Goal: Task Accomplishment & Management: Use online tool/utility

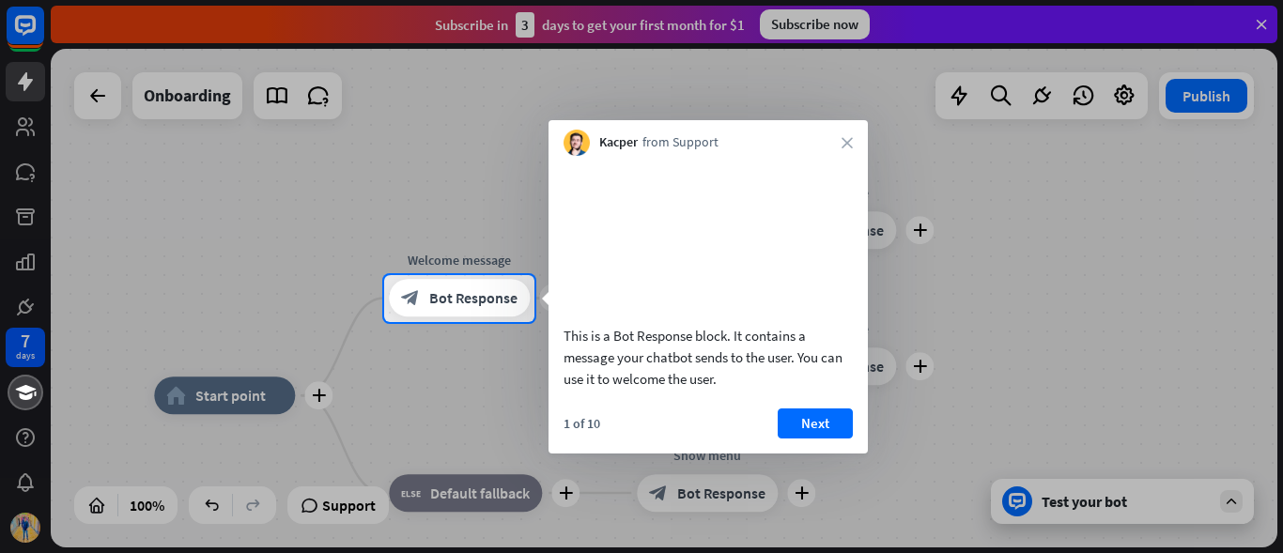
click at [815, 439] on button "Next" at bounding box center [815, 424] width 75 height 30
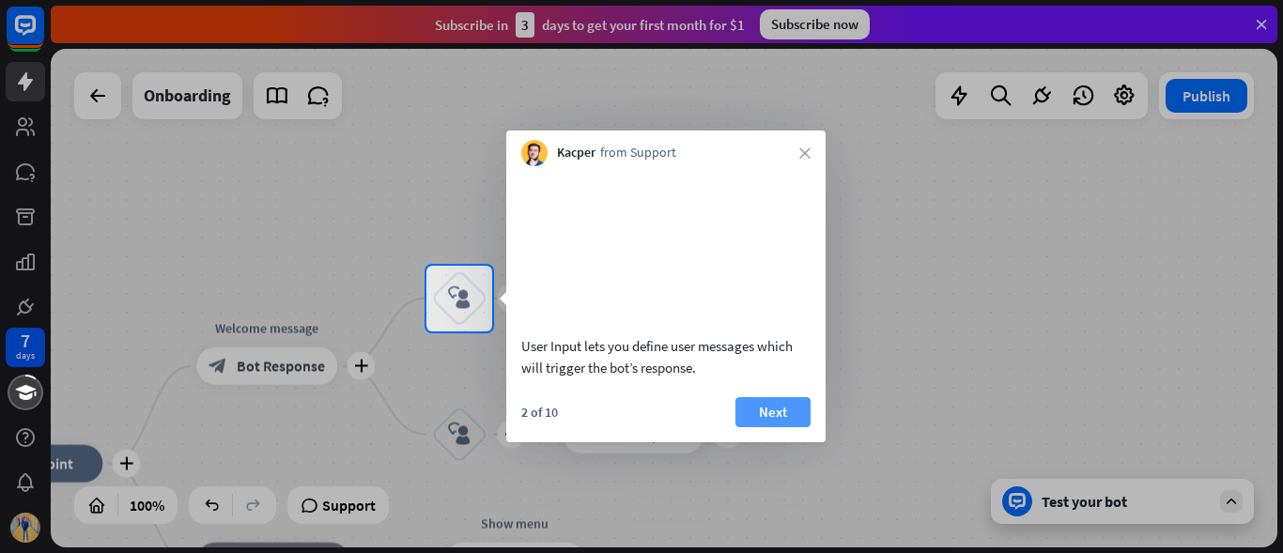
click at [799, 427] on button "Next" at bounding box center [773, 412] width 75 height 30
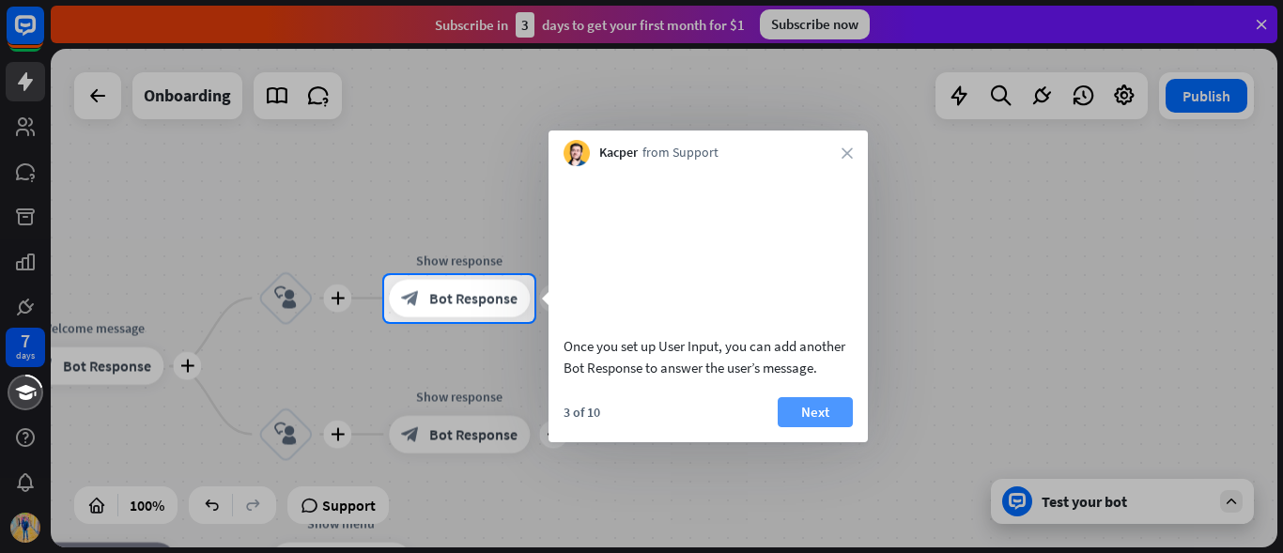
click at [798, 427] on button "Next" at bounding box center [815, 412] width 75 height 30
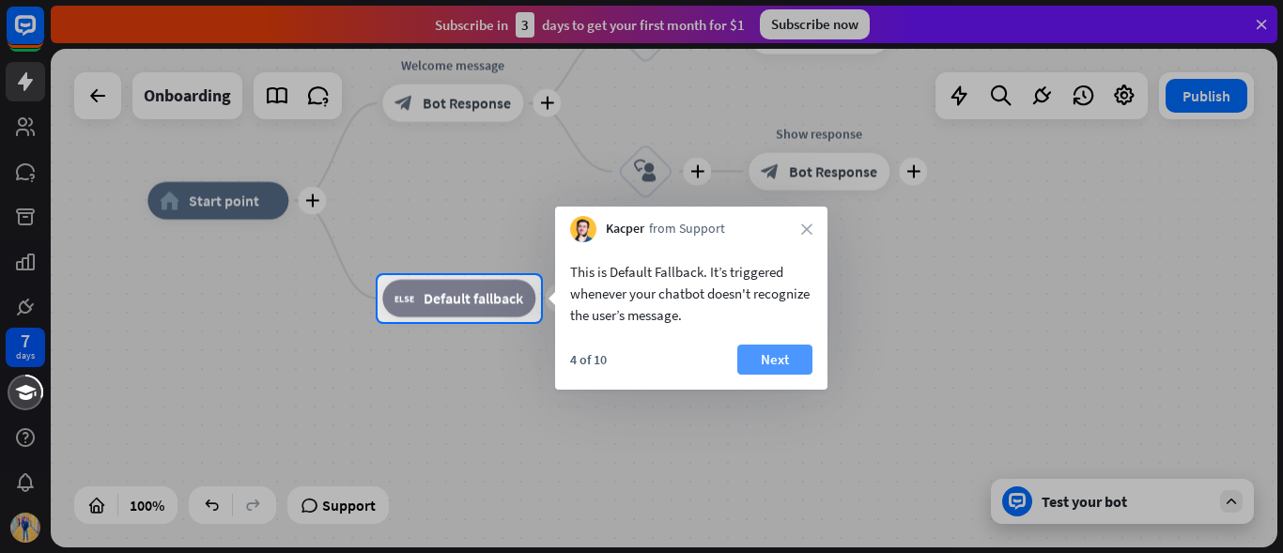
click at [789, 364] on button "Next" at bounding box center [774, 360] width 75 height 30
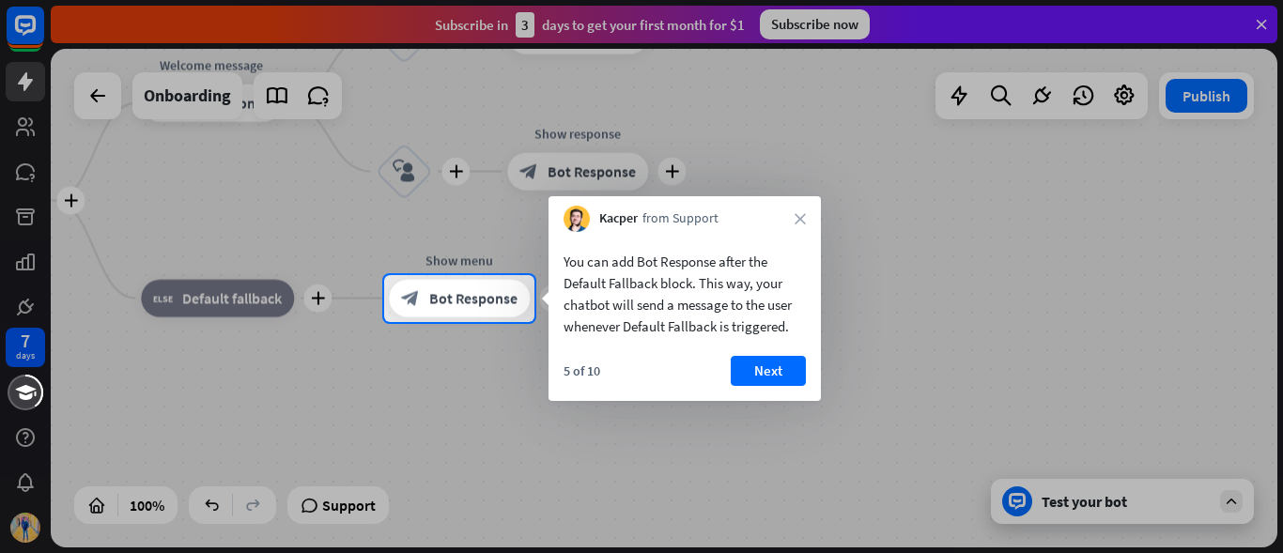
click at [809, 212] on div "Kacper from Support close" at bounding box center [685, 214] width 272 height 36
click at [800, 217] on icon "close" at bounding box center [800, 218] width 11 height 11
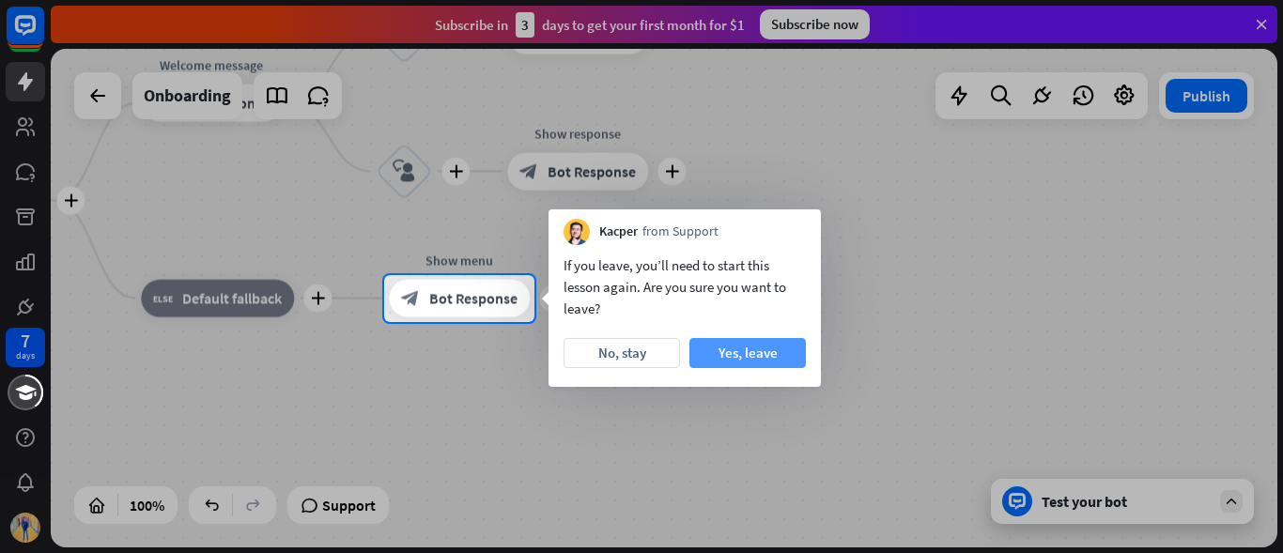
click at [746, 349] on button "Yes, leave" at bounding box center [748, 353] width 116 height 30
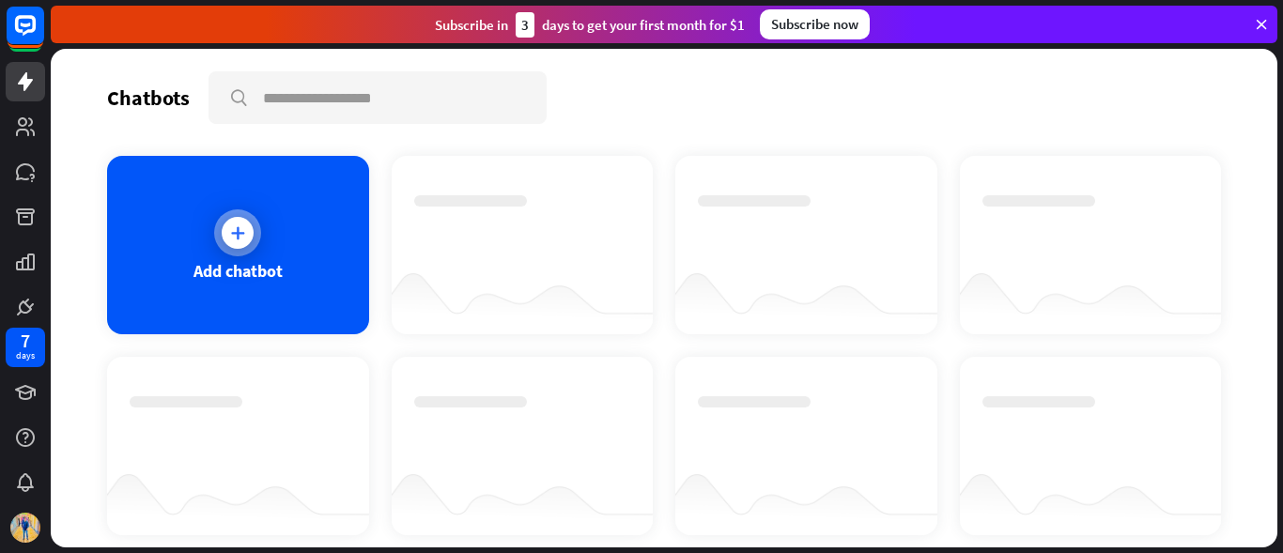
click at [121, 237] on div "Add chatbot" at bounding box center [238, 245] width 262 height 178
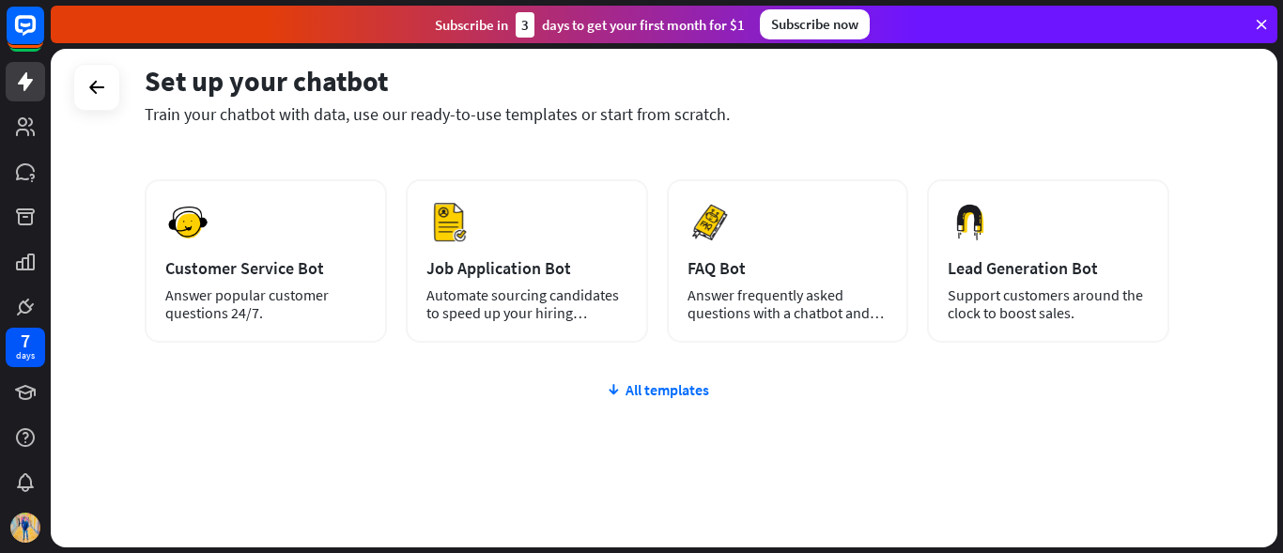
scroll to position [278, 0]
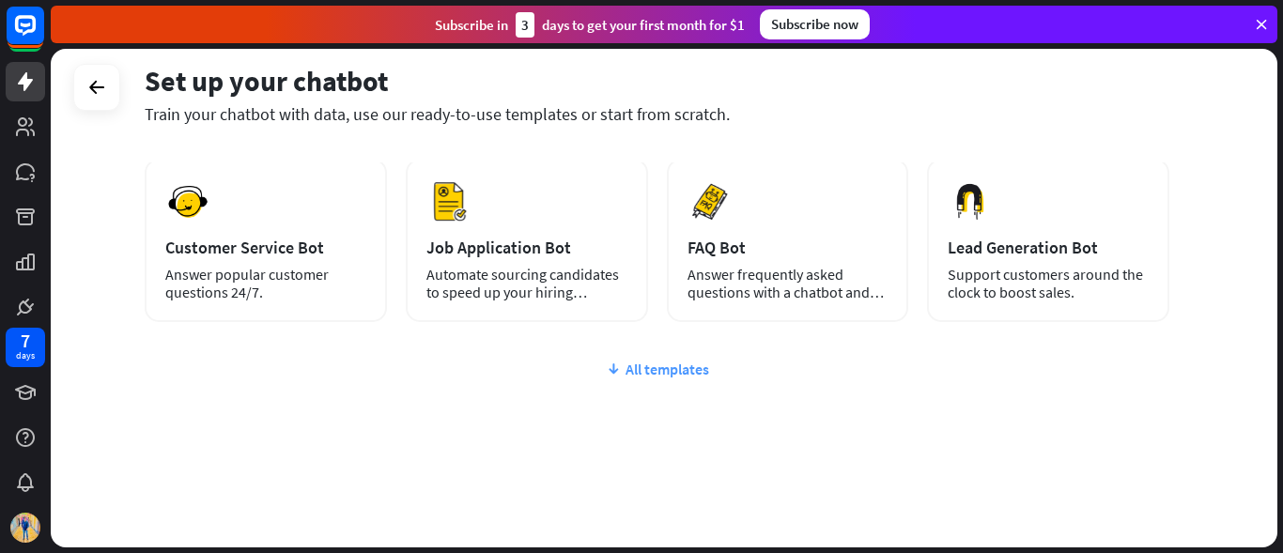
click at [627, 368] on div "All templates" at bounding box center [657, 369] width 1025 height 19
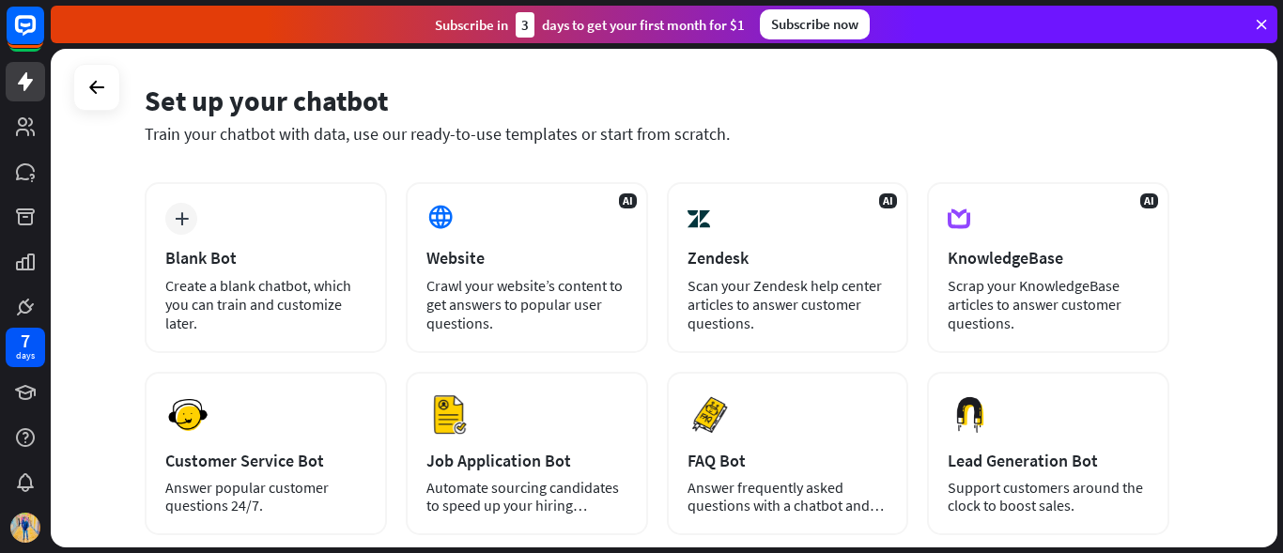
scroll to position [0, 0]
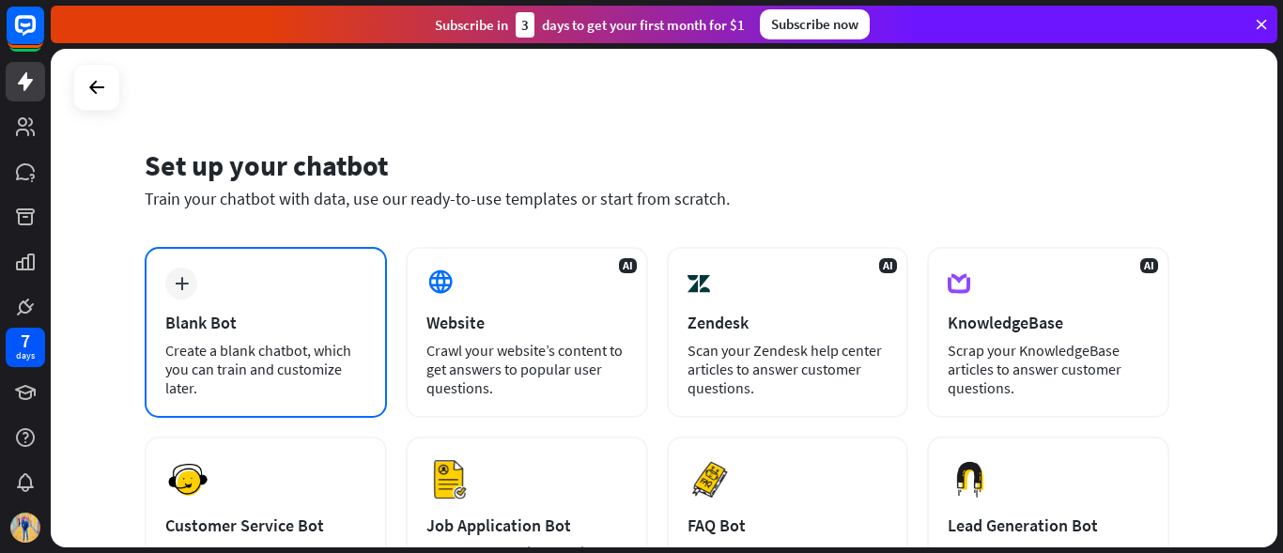
click at [309, 344] on div "Create a blank chatbot, which you can train and customize later." at bounding box center [265, 369] width 201 height 56
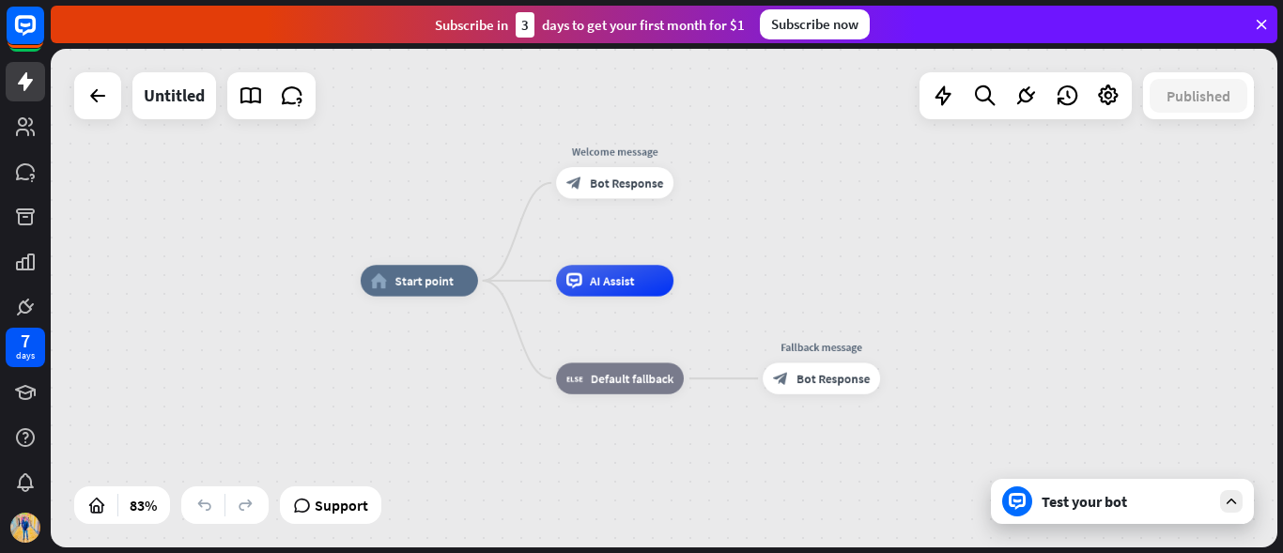
click at [338, 230] on div "home_2 Start point Welcome message block_bot_response Bot Response AI Assist bl…" at bounding box center [664, 298] width 1227 height 499
click at [583, 198] on div "Edit name more_horiz plus Welcome message block_bot_response Bot Response" at bounding box center [614, 182] width 117 height 31
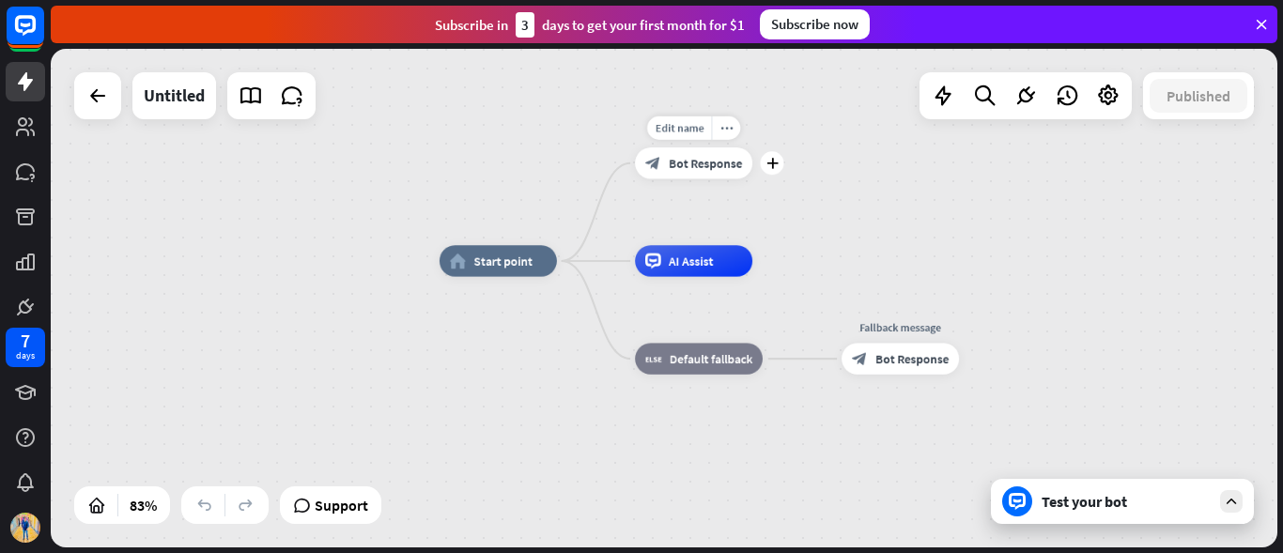
drag, startPoint x: 583, startPoint y: 227, endPoint x: 644, endPoint y: 177, distance: 78.7
click at [651, 178] on div "Edit name more_horiz plus block_bot_response Bot Response" at bounding box center [693, 162] width 117 height 31
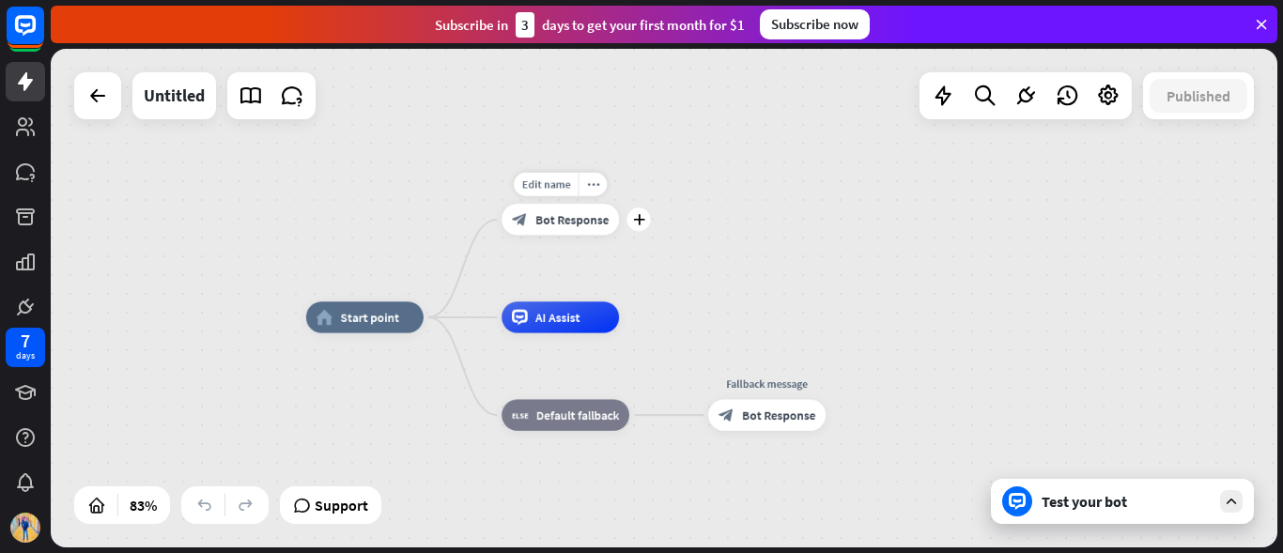
drag, startPoint x: 620, startPoint y: 177, endPoint x: 491, endPoint y: 241, distance: 144.1
click at [502, 235] on div "Edit name more_horiz plus block_bot_response Bot Response" at bounding box center [560, 219] width 117 height 31
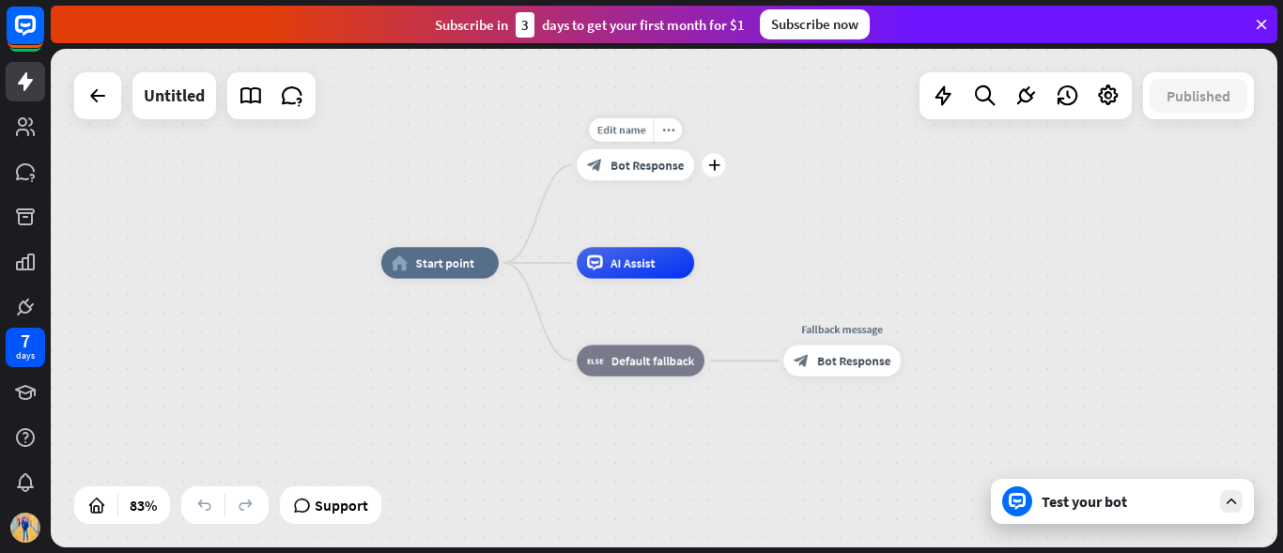
drag, startPoint x: 490, startPoint y: 240, endPoint x: 589, endPoint y: 176, distance: 118.0
click at [589, 176] on div "Edit name more_horiz plus block_bot_response Bot Response" at bounding box center [635, 164] width 117 height 31
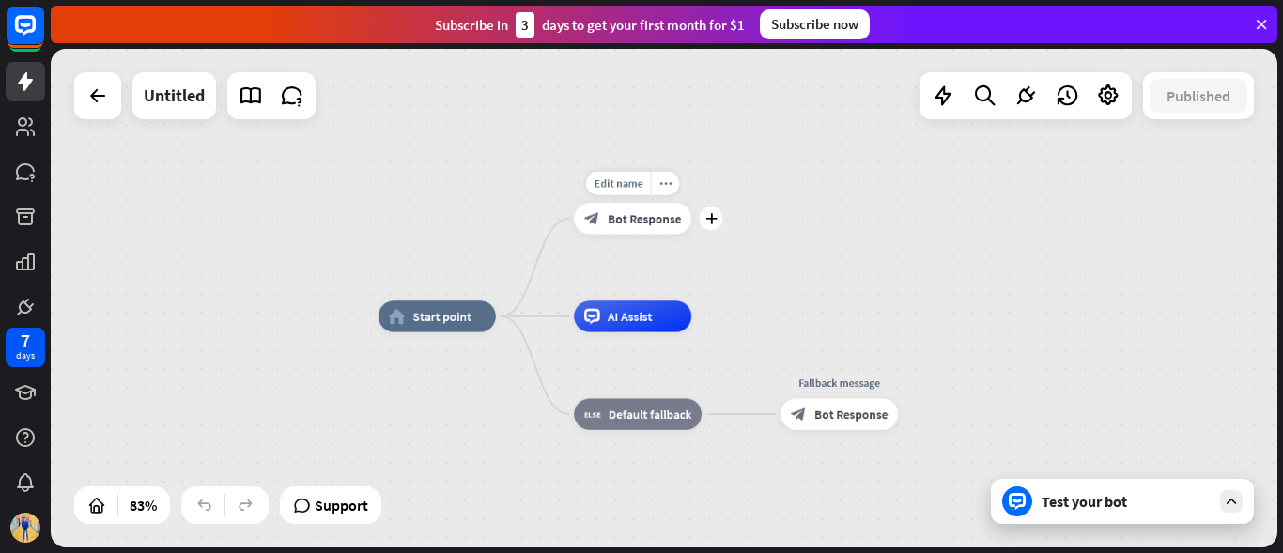
drag, startPoint x: 589, startPoint y: 175, endPoint x: 557, endPoint y: 225, distance: 59.2
click at [574, 232] on div "Edit name more_horiz plus block_bot_response Bot Response" at bounding box center [632, 218] width 117 height 31
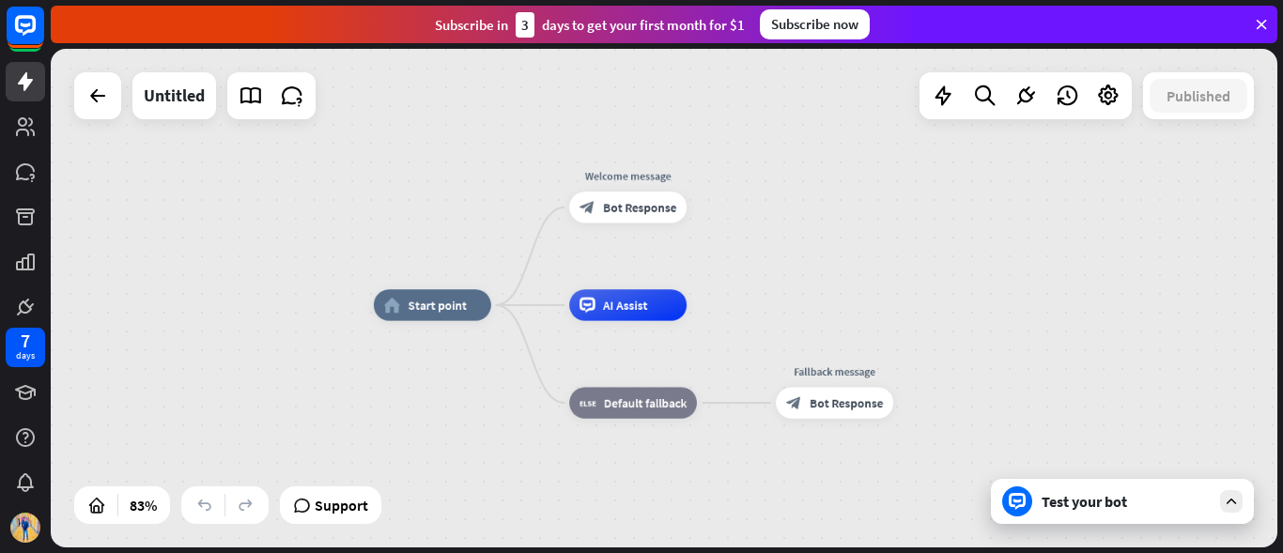
click at [1233, 499] on icon at bounding box center [1231, 501] width 17 height 17
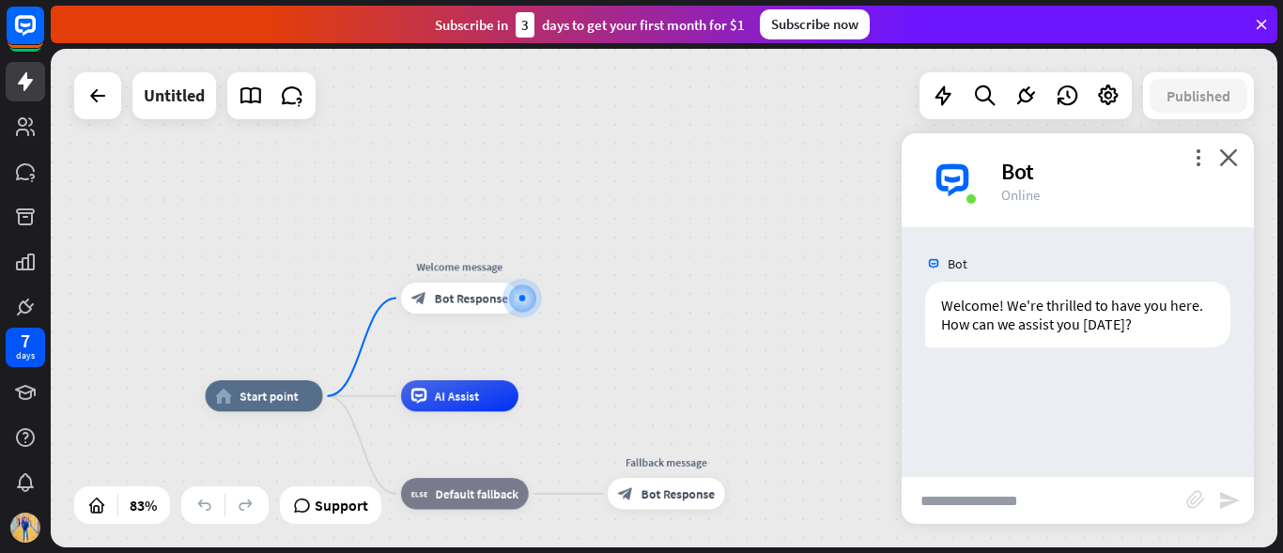
click at [1048, 499] on input "text" at bounding box center [1044, 500] width 285 height 47
type input "**********"
click at [1243, 497] on div "**********" at bounding box center [1078, 500] width 352 height 48
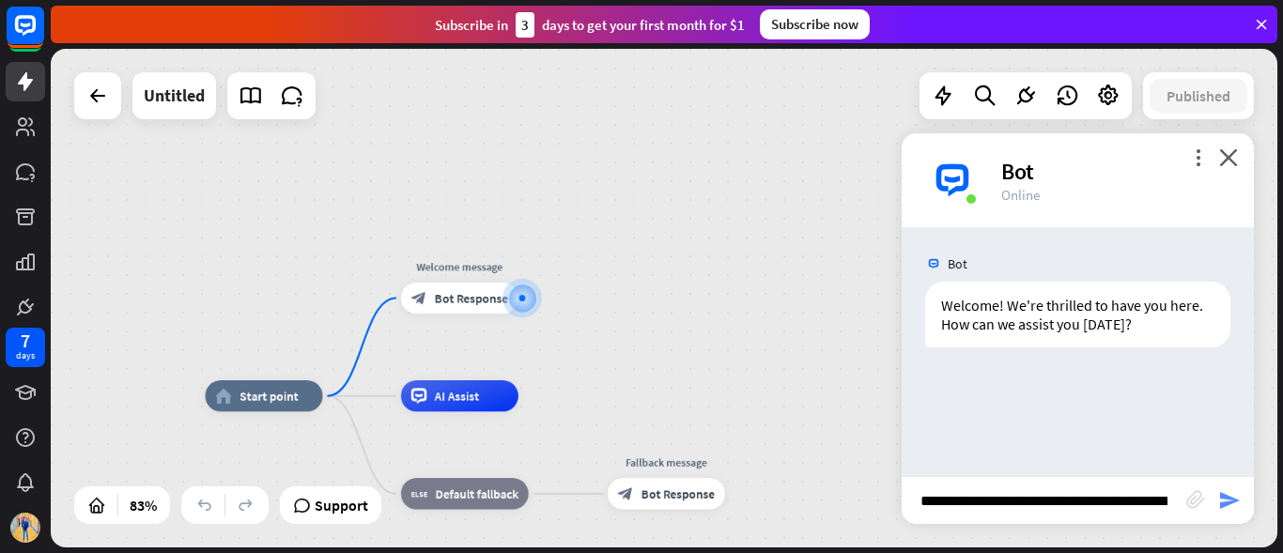
click at [1224, 499] on icon "send" at bounding box center [1229, 500] width 23 height 23
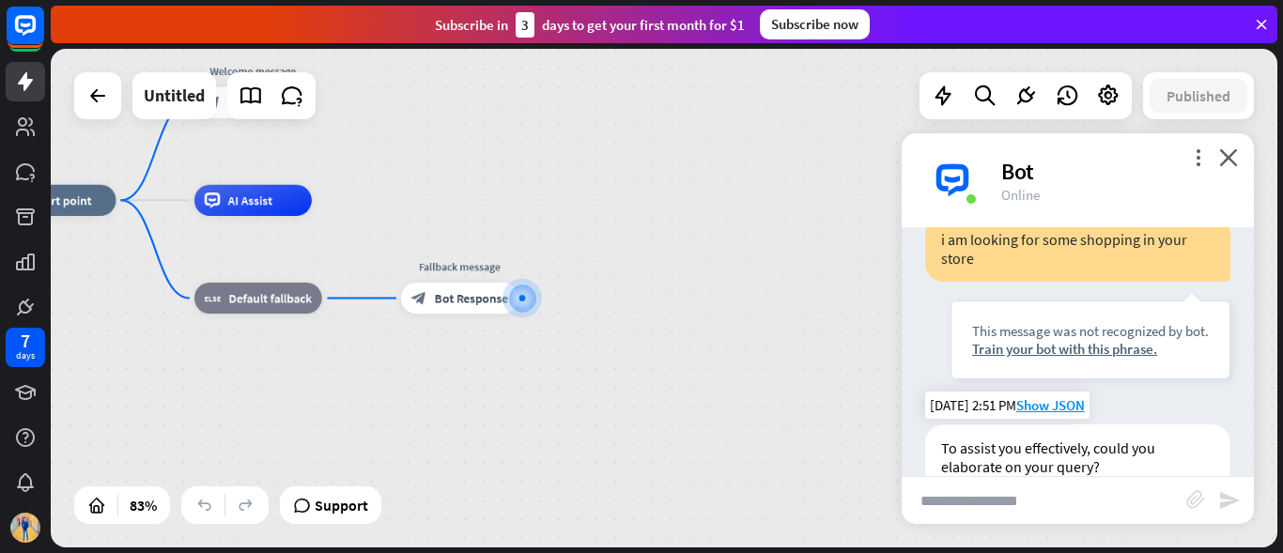
scroll to position [219, 0]
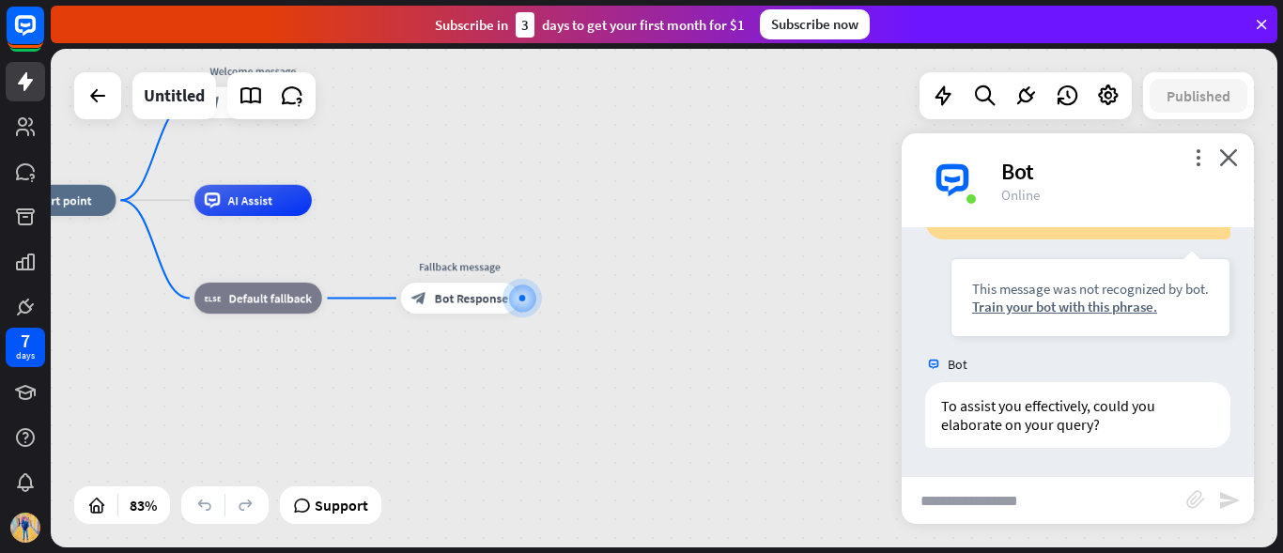
click at [763, 265] on div "home_2 Start point Welcome message block_bot_response Bot Response AI Assist bl…" at bounding box center [510, 407] width 1022 height 415
click at [1233, 155] on icon "close" at bounding box center [1228, 157] width 19 height 18
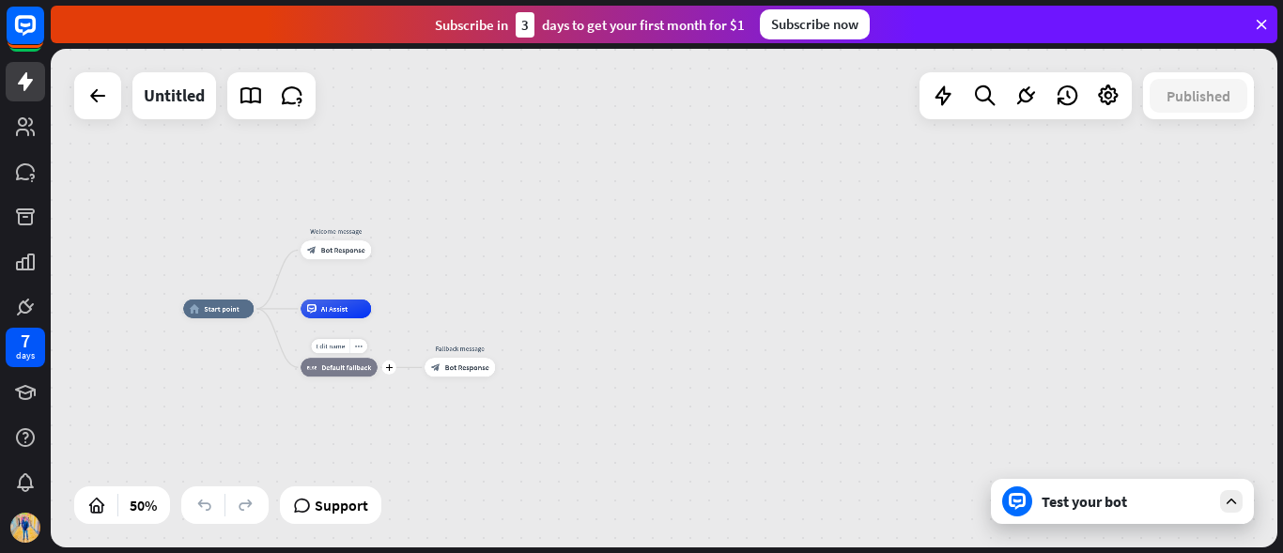
drag, startPoint x: 577, startPoint y: 314, endPoint x: 306, endPoint y: 348, distance: 272.7
click at [306, 358] on div "Edit name more_horiz plus block_fallback Default fallback" at bounding box center [339, 367] width 77 height 19
drag, startPoint x: 321, startPoint y: 339, endPoint x: 304, endPoint y: 336, distance: 17.1
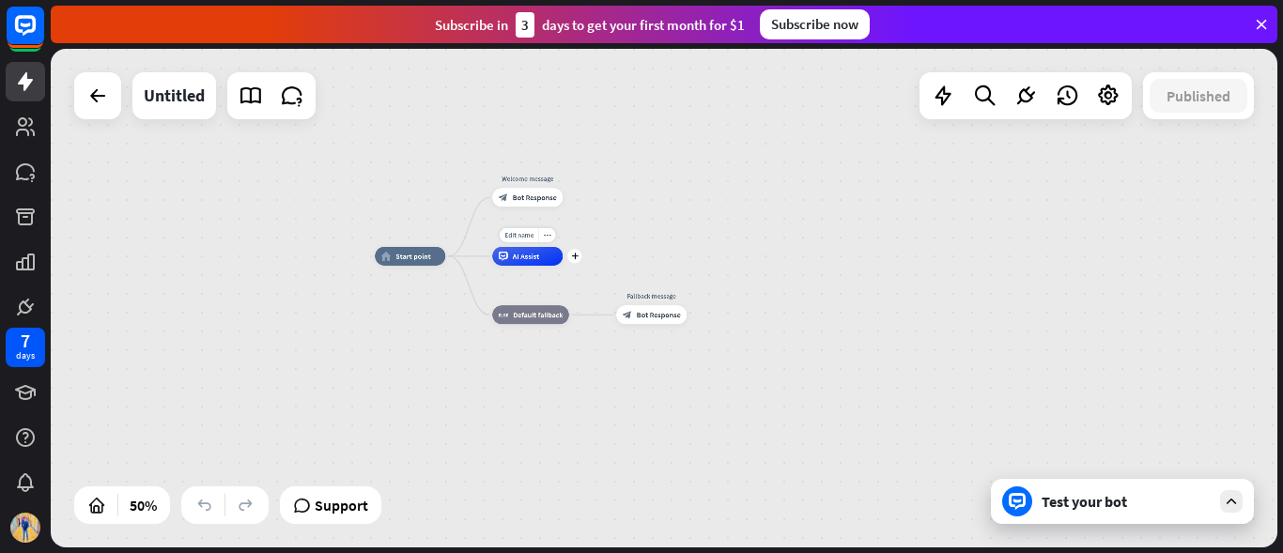
drag, startPoint x: 304, startPoint y: 336, endPoint x: 496, endPoint y: 284, distance: 198.7
click at [496, 266] on div "Edit name more_horiz plus AI Assist" at bounding box center [527, 256] width 70 height 19
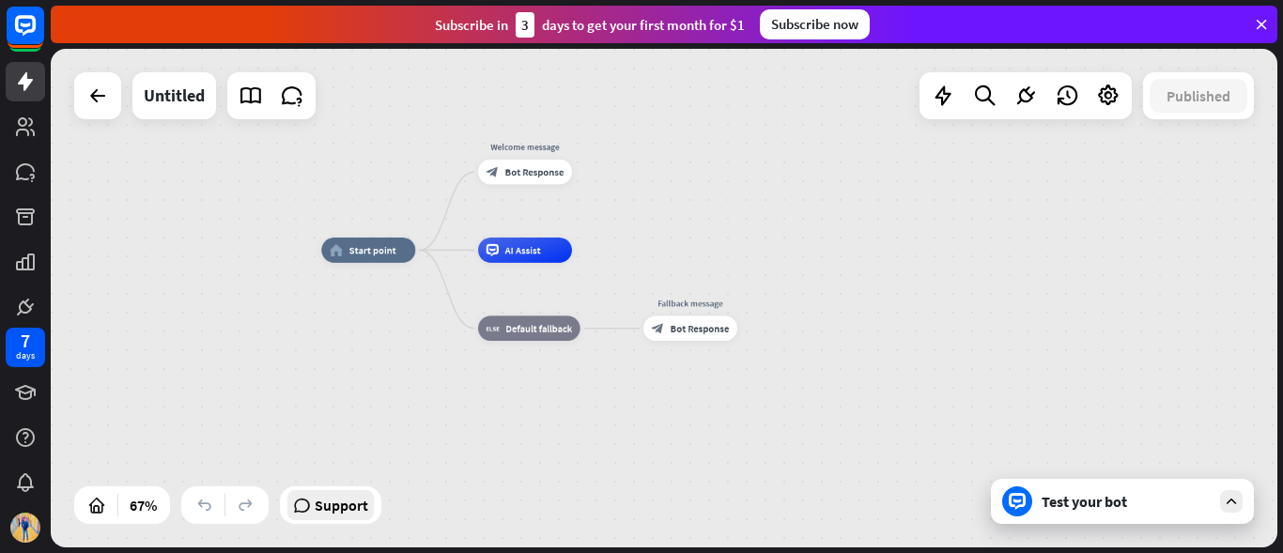
click at [318, 505] on span "Support" at bounding box center [342, 505] width 54 height 30
click at [694, 450] on div "home_2 Start point Welcome message block_bot_response Bot Response AI Assist bl…" at bounding box center [730, 416] width 818 height 333
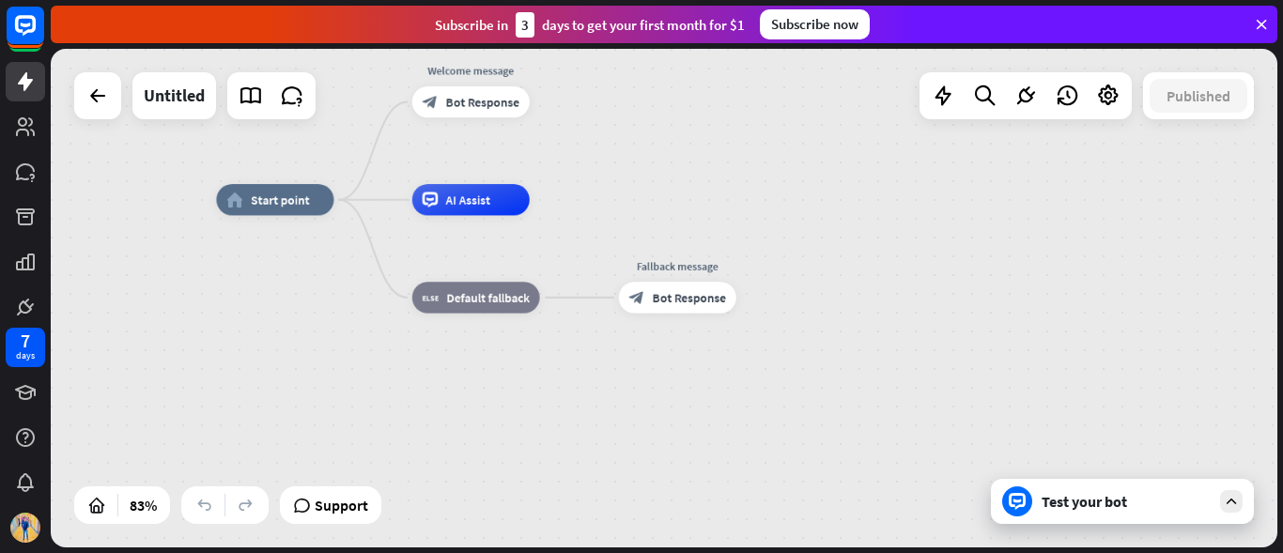
click at [833, 442] on div "home_2 Start point Welcome message block_bot_response Bot Response AI Assist bl…" at bounding box center [727, 407] width 1022 height 415
click at [825, 477] on div "home_2 Start point Welcome message block_bot_response Bot Response AI Assist bl…" at bounding box center [727, 407] width 1022 height 415
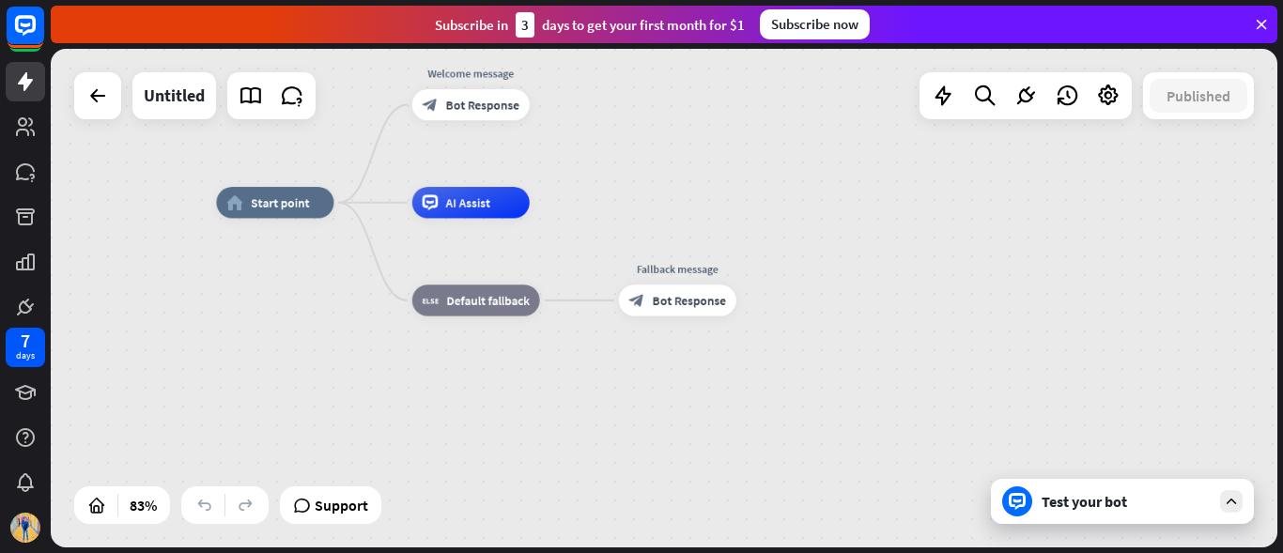
click at [826, 480] on div "home_2 Start point Welcome message block_bot_response Bot Response AI Assist bl…" at bounding box center [727, 410] width 1022 height 415
click at [824, 479] on div "home_2 Start point Welcome message block_bot_response Bot Response AI Assist bl…" at bounding box center [727, 410] width 1022 height 415
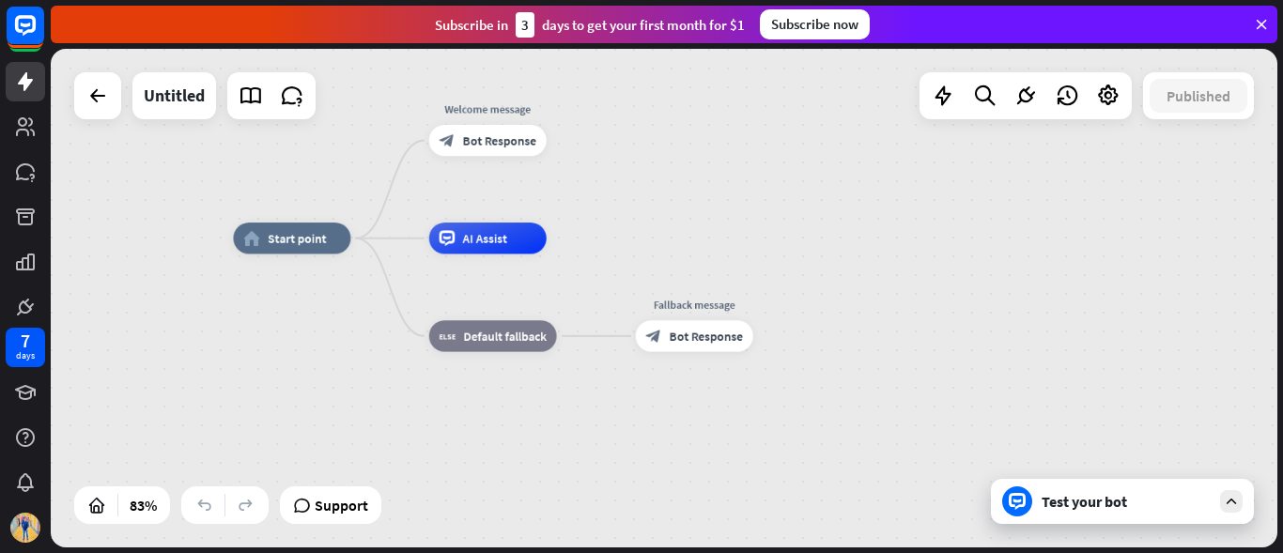
drag, startPoint x: 816, startPoint y: 471, endPoint x: 832, endPoint y: 506, distance: 39.1
click at [832, 506] on div "home_2 Start point Welcome message block_bot_response Bot Response AI Assist bl…" at bounding box center [744, 446] width 1022 height 415
click at [855, 395] on div "home_2 Start point Welcome message block_bot_response Bot Response AI Assist bl…" at bounding box center [744, 446] width 1022 height 415
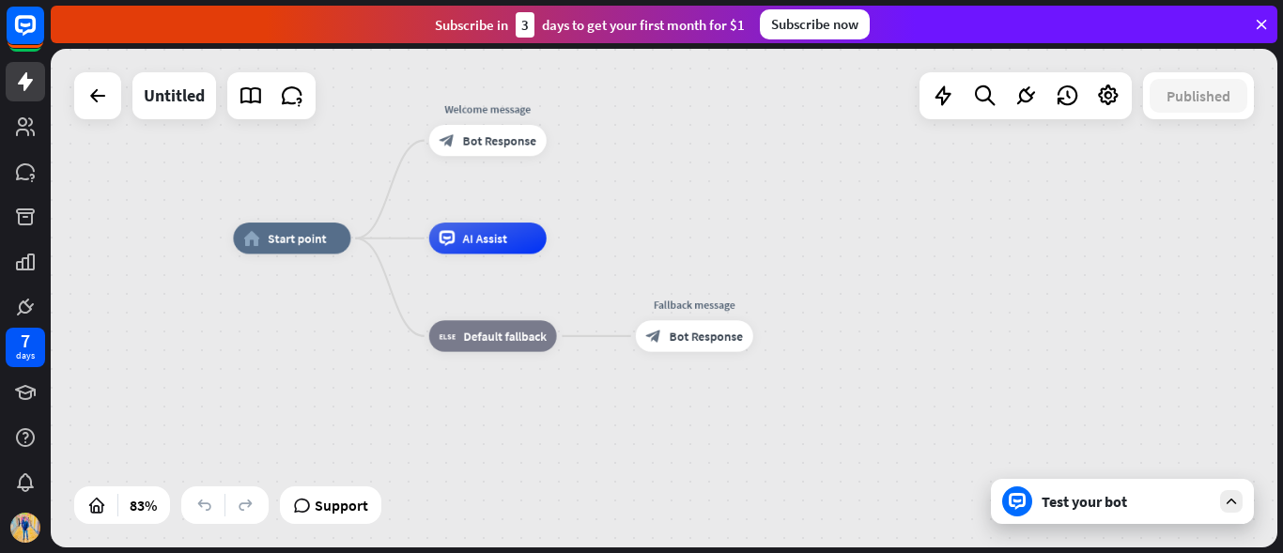
click at [855, 395] on div "home_2 Start point Welcome message block_bot_response Bot Response AI Assist bl…" at bounding box center [744, 446] width 1022 height 415
click at [857, 396] on div "home_2 Start point Welcome message block_bot_response Bot Response AI Assist bl…" at bounding box center [745, 447] width 1022 height 415
click at [858, 396] on div "home_2 Start point Welcome message block_bot_response Bot Response AI Assist bl…" at bounding box center [745, 447] width 1022 height 415
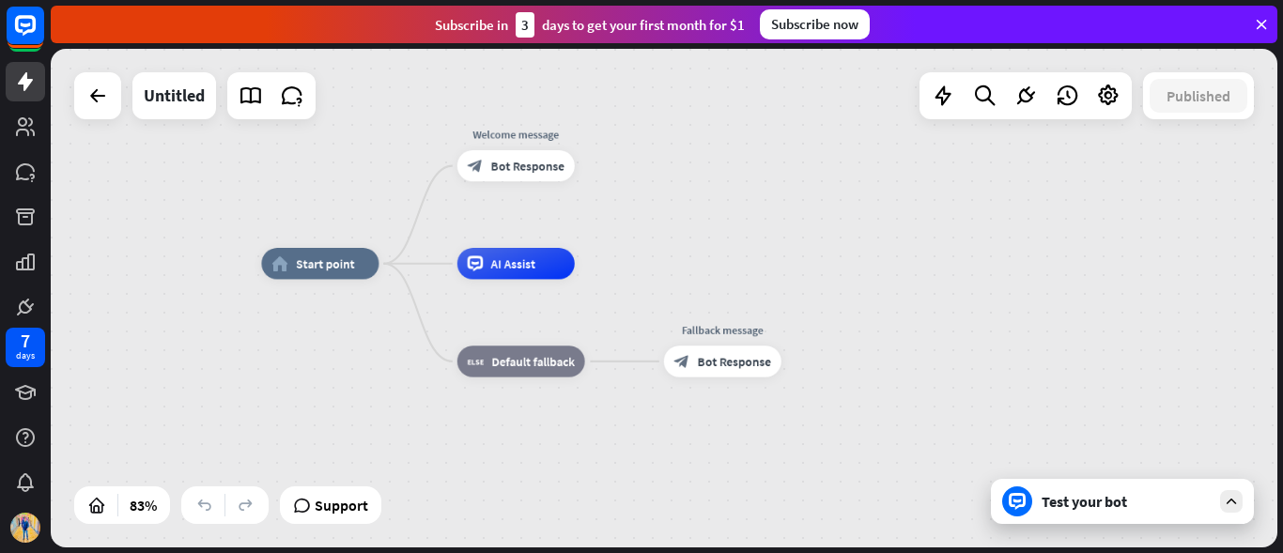
drag, startPoint x: 858, startPoint y: 393, endPoint x: 883, endPoint y: 416, distance: 34.6
click at [883, 416] on div "home_2 Start point Welcome message block_bot_response Bot Response AI Assist bl…" at bounding box center [772, 471] width 1022 height 415
